Goal: Task Accomplishment & Management: Manage account settings

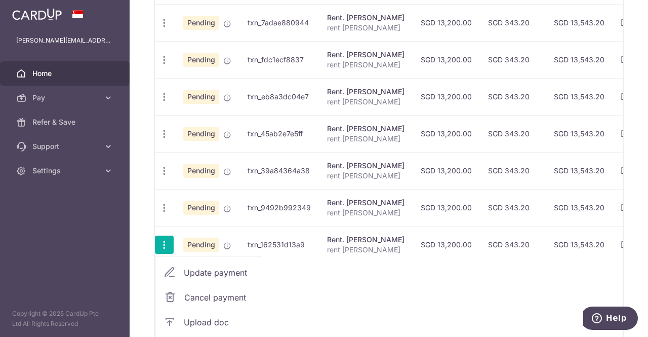
click at [192, 291] on span "Cancel payment" at bounding box center [218, 297] width 68 height 12
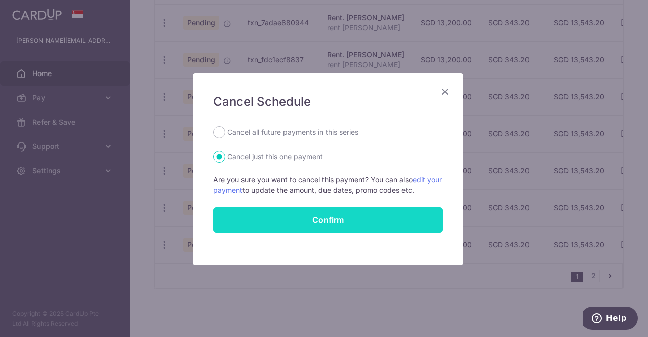
click at [305, 218] on input "Confirm" at bounding box center [328, 219] width 230 height 25
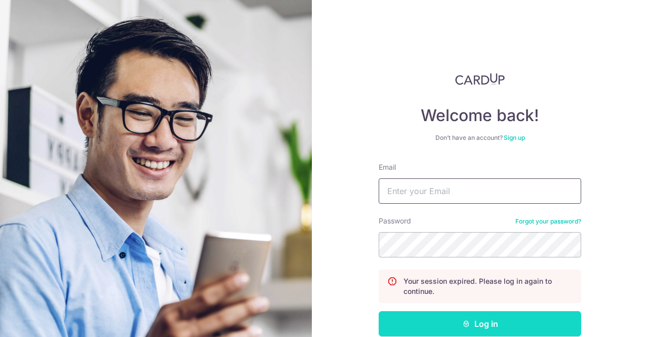
type input "[PERSON_NAME][EMAIL_ADDRESS][DOMAIN_NAME]"
click at [486, 322] on button "Log in" at bounding box center [480, 323] width 203 height 25
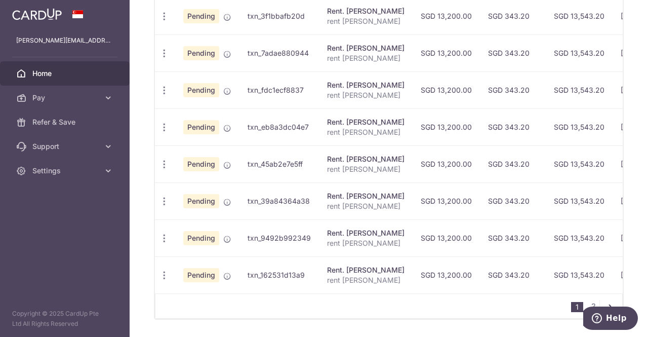
scroll to position [444, 0]
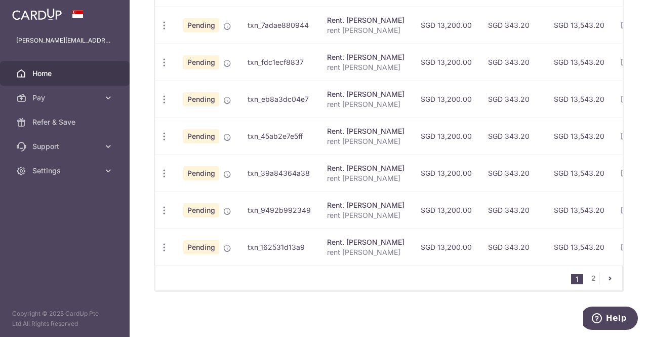
drag, startPoint x: 646, startPoint y: 135, endPoint x: 52, endPoint y: 13, distance: 606.5
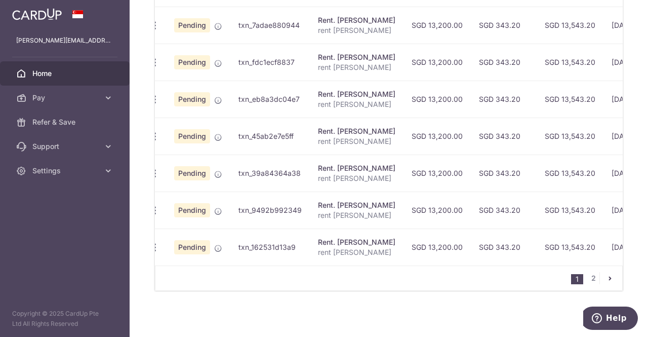
scroll to position [0, 0]
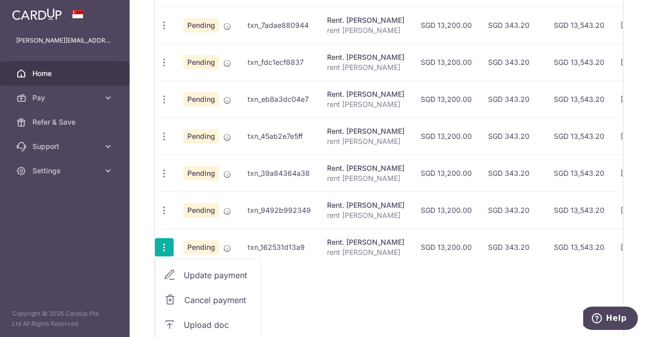
click at [206, 296] on span "Cancel payment" at bounding box center [218, 300] width 68 height 12
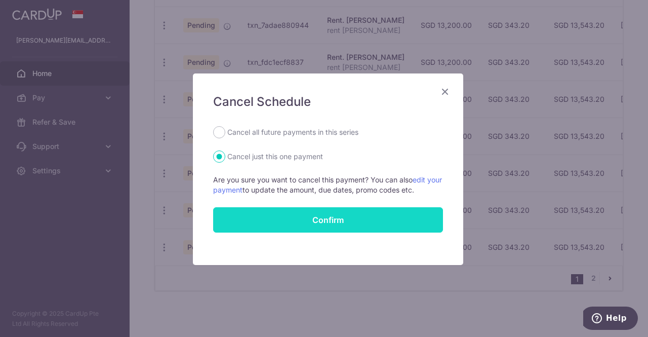
click at [323, 220] on input "Confirm" at bounding box center [328, 219] width 230 height 25
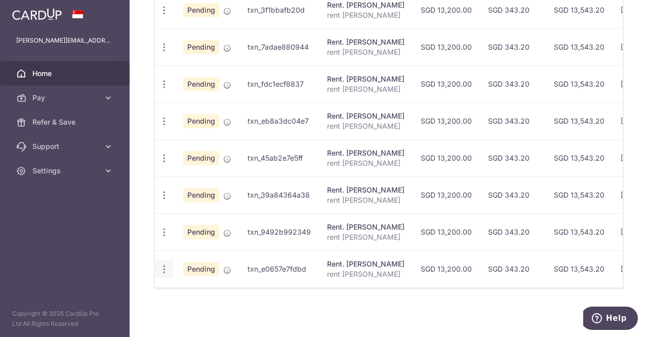
click at [199, 315] on span "Cancel payment" at bounding box center [218, 321] width 68 height 12
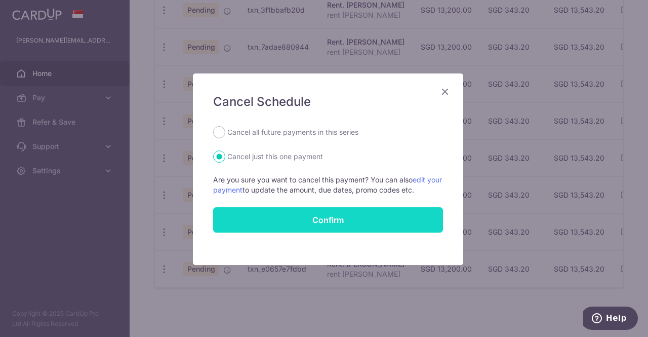
click at [351, 220] on input "Confirm" at bounding box center [328, 219] width 230 height 25
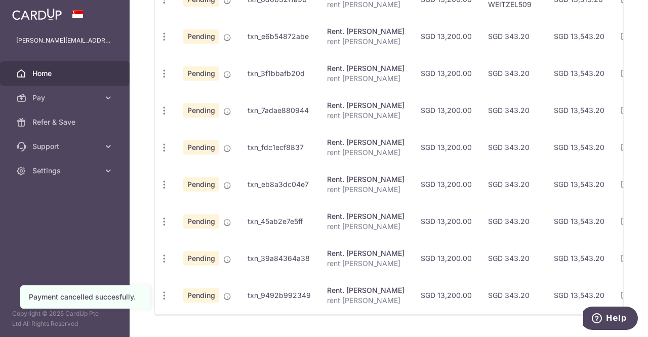
scroll to position [385, 0]
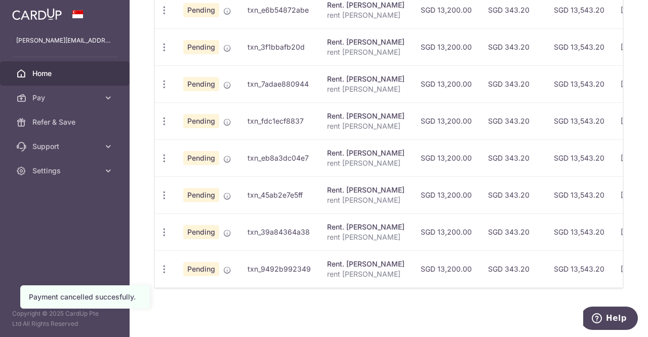
drag, startPoint x: 644, startPoint y: 121, endPoint x: 22, endPoint y: 8, distance: 632.6
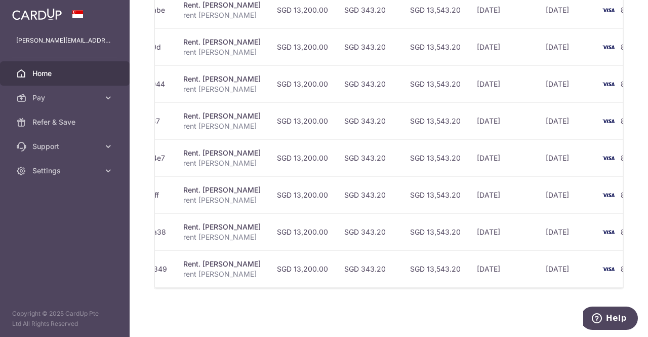
scroll to position [0, 0]
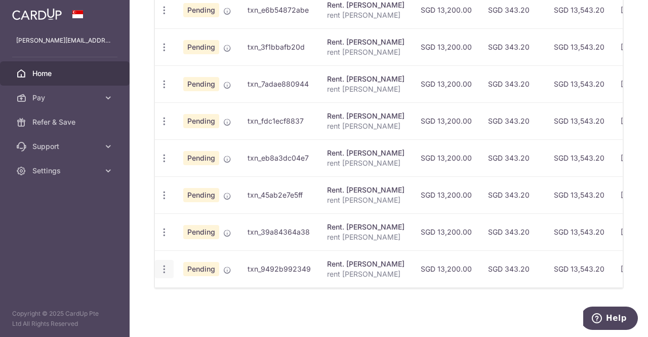
click at [213, 319] on span "Cancel payment" at bounding box center [218, 321] width 68 height 12
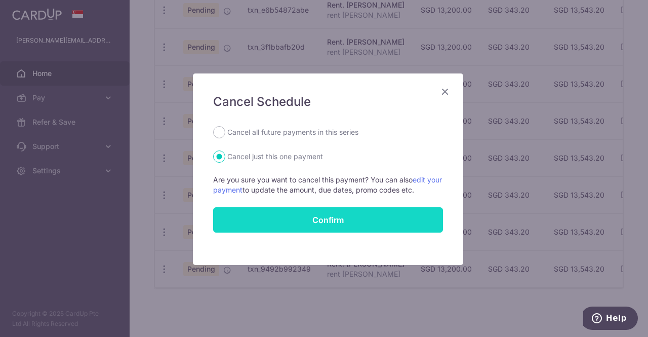
click at [312, 215] on input "Confirm" at bounding box center [328, 219] width 230 height 25
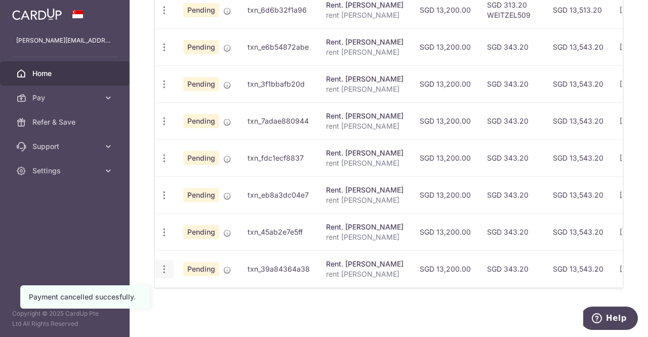
click at [167, 16] on icon "button" at bounding box center [164, 10] width 11 height 11
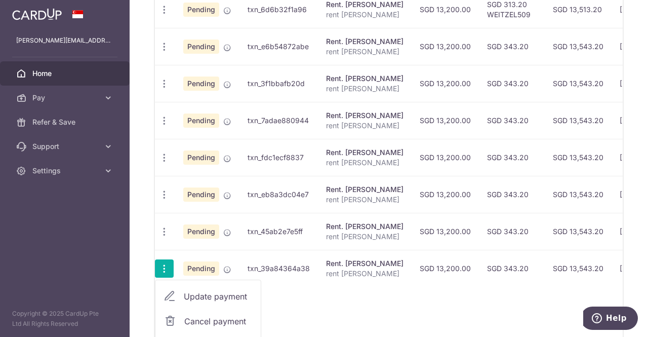
click at [203, 316] on span "Cancel payment" at bounding box center [218, 321] width 68 height 12
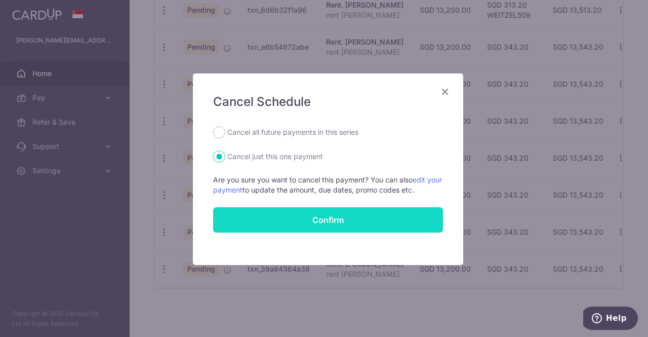
click at [306, 216] on input "Confirm" at bounding box center [328, 219] width 230 height 25
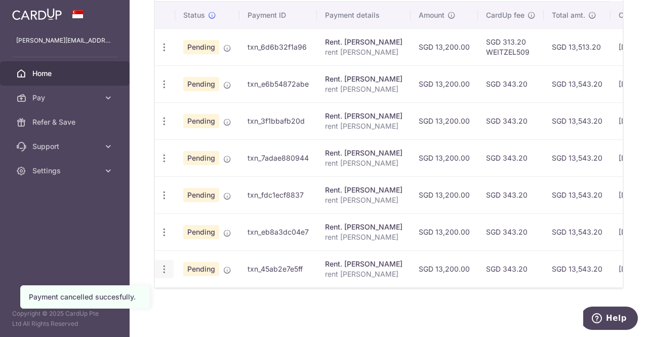
click at [156, 266] on div "Update payment Cancel payment Upload doc" at bounding box center [164, 269] width 19 height 19
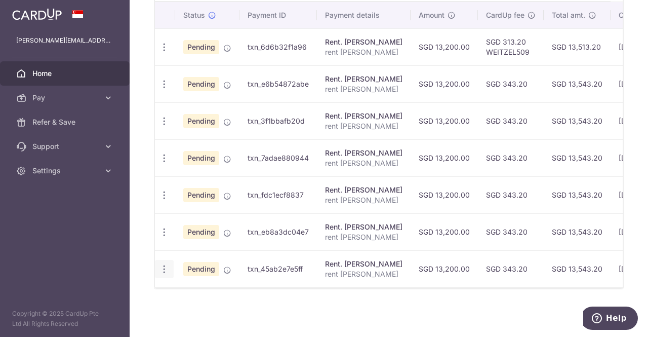
click at [164, 53] on icon "button" at bounding box center [164, 47] width 11 height 11
click at [221, 315] on span "Cancel payment" at bounding box center [218, 321] width 68 height 12
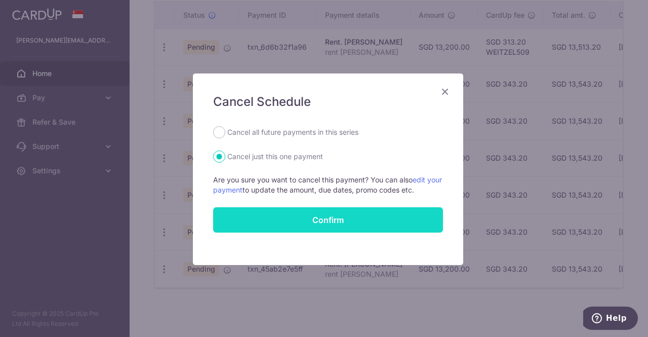
click at [344, 221] on input "Confirm" at bounding box center [328, 219] width 230 height 25
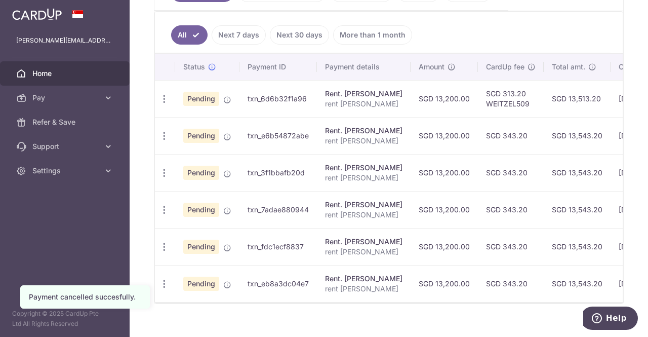
scroll to position [274, 0]
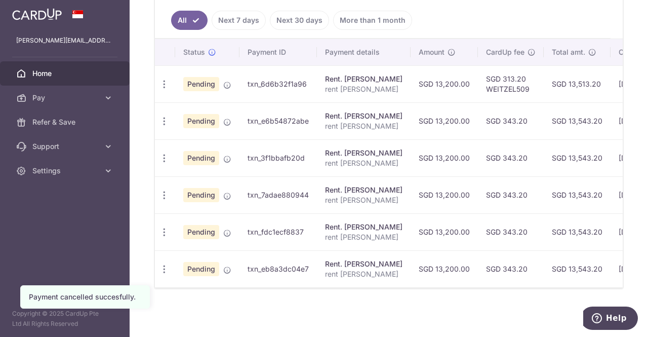
drag, startPoint x: 646, startPoint y: 113, endPoint x: 26, endPoint y: 6, distance: 629.1
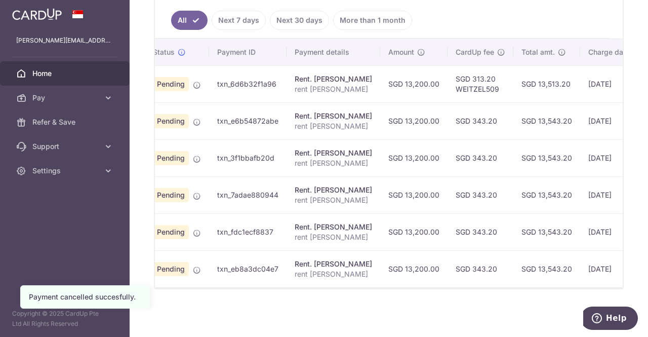
scroll to position [0, 0]
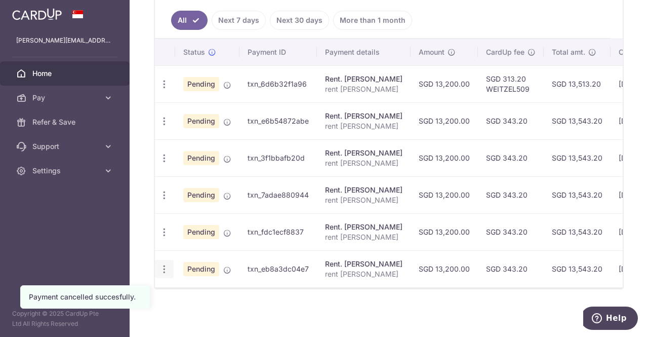
click at [169, 265] on div "Update payment Cancel payment Upload doc" at bounding box center [164, 269] width 19 height 19
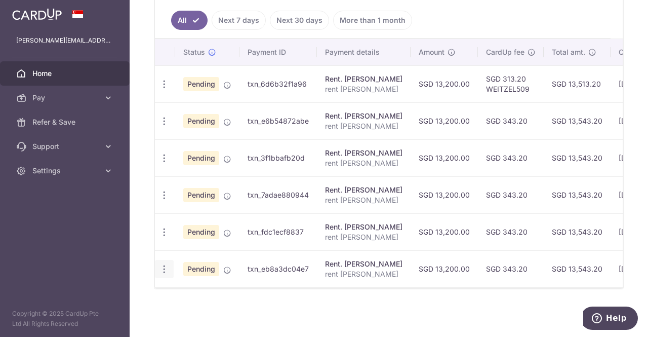
click at [162, 90] on icon "button" at bounding box center [164, 84] width 11 height 11
click at [205, 319] on span "Cancel payment" at bounding box center [218, 321] width 68 height 12
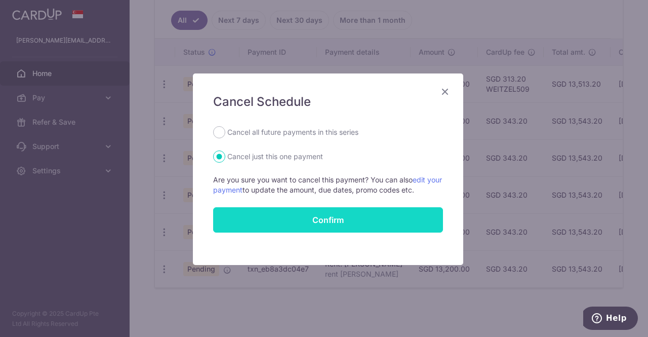
click at [342, 224] on input "Confirm" at bounding box center [328, 219] width 230 height 25
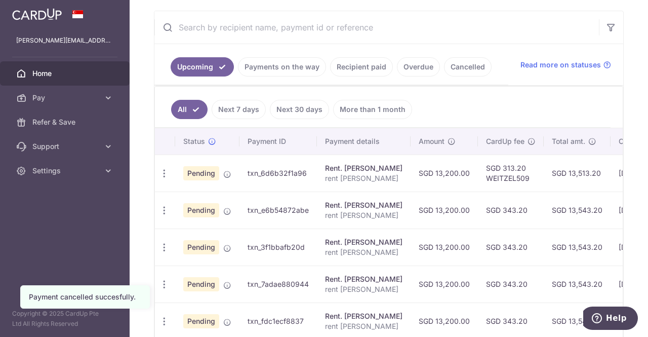
scroll to position [238, 0]
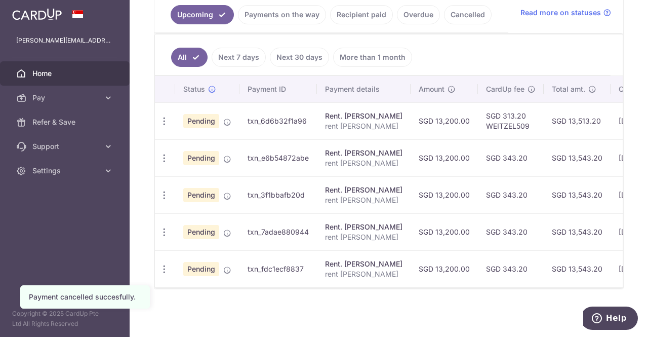
drag, startPoint x: 646, startPoint y: 121, endPoint x: 36, endPoint y: 20, distance: 618.1
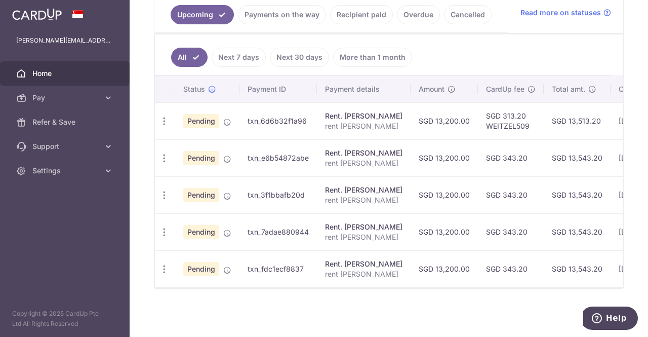
click at [359, 303] on div "× Pause Schedule Pause all future payments in this series Pause just this one p…" at bounding box center [389, 168] width 519 height 337
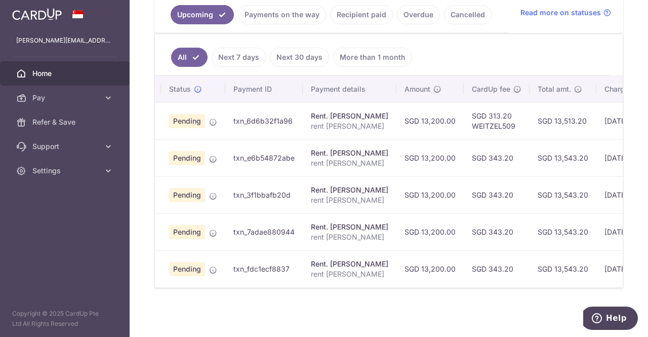
scroll to position [0, 0]
